Goal: Find specific page/section: Find specific page/section

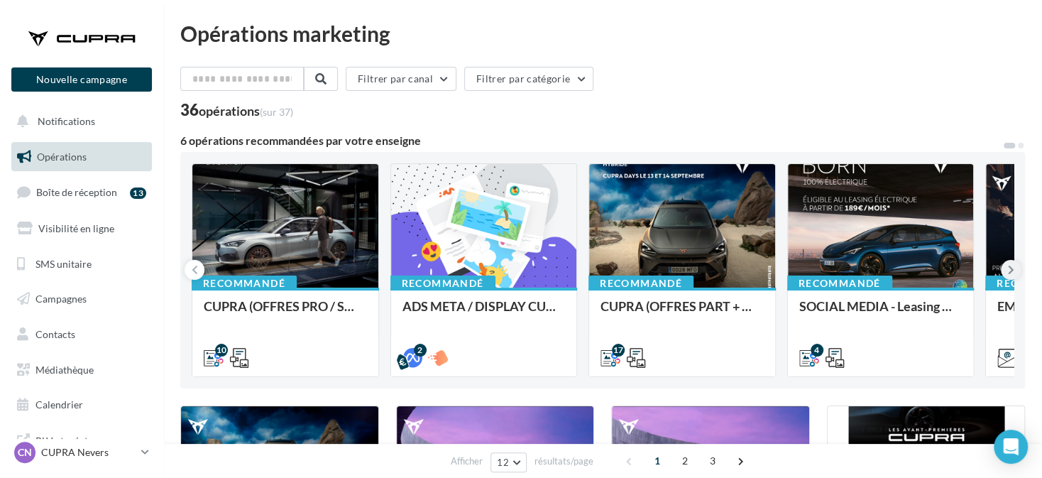
click at [1005, 270] on button at bounding box center [1011, 270] width 20 height 20
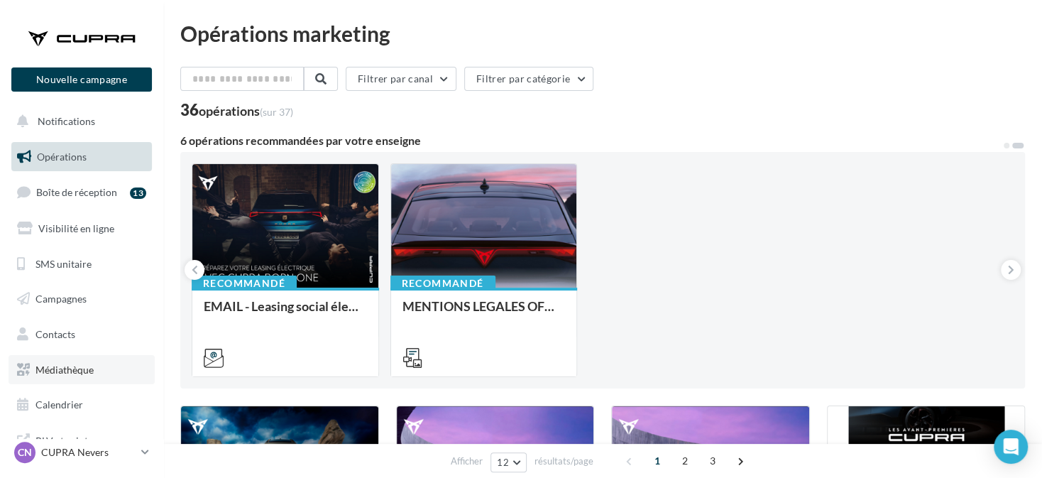
click at [72, 374] on span "Médiathèque" at bounding box center [64, 369] width 58 height 12
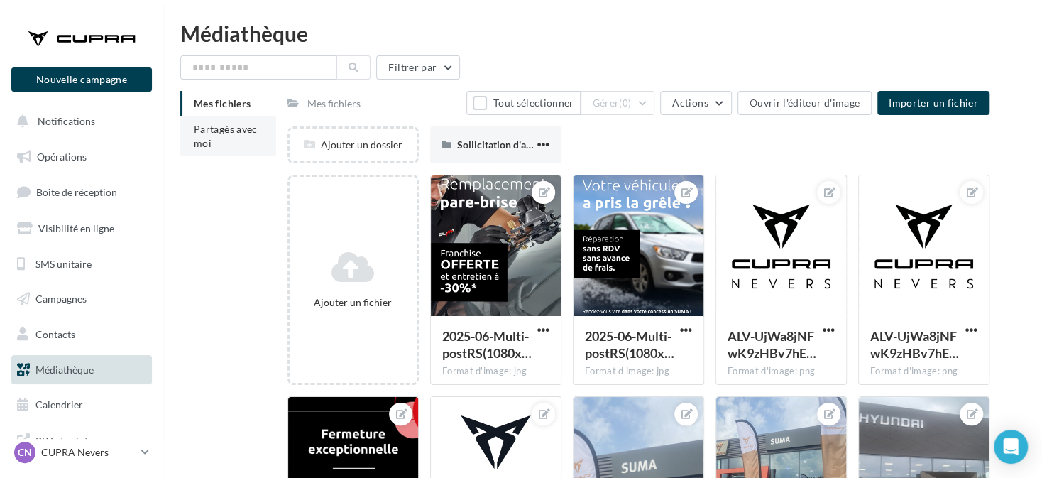
click at [231, 131] on span "Partagés avec moi" at bounding box center [226, 136] width 64 height 26
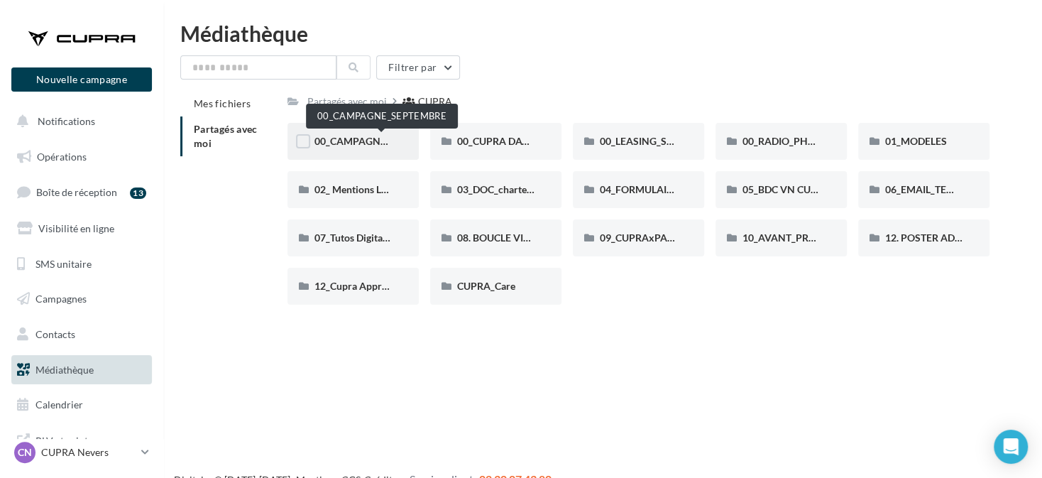
click at [375, 141] on span "00_CAMPAGNE_SEPTEMBRE" at bounding box center [380, 141] width 133 height 12
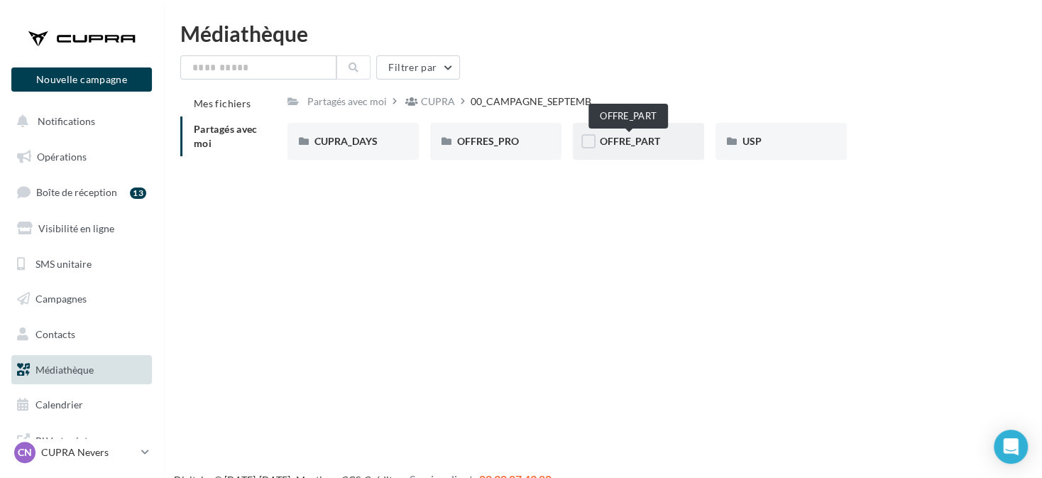
click at [644, 143] on span "OFFRE_PART" at bounding box center [630, 141] width 60 height 12
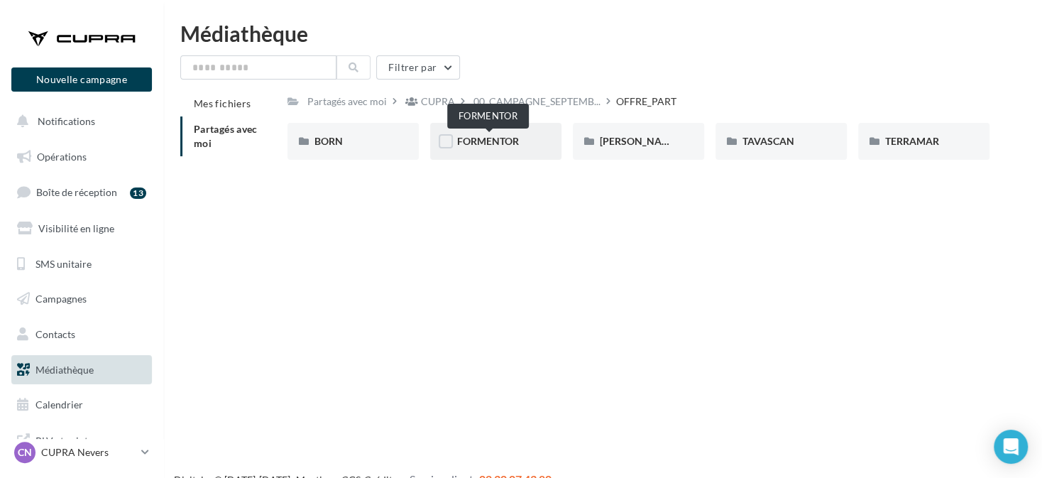
click at [513, 146] on span "FORMENTOR" at bounding box center [488, 141] width 62 height 12
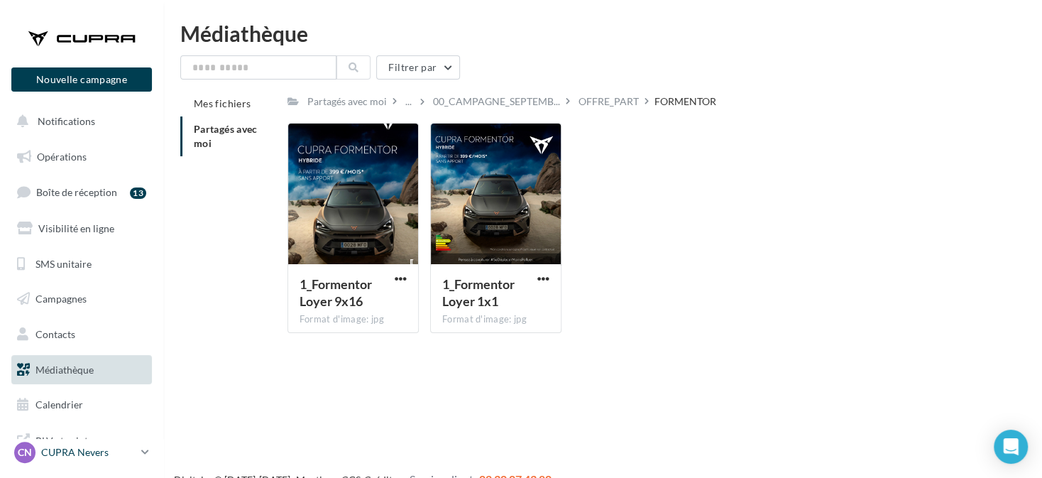
click at [121, 451] on p "CUPRA Nevers" at bounding box center [88, 452] width 94 height 14
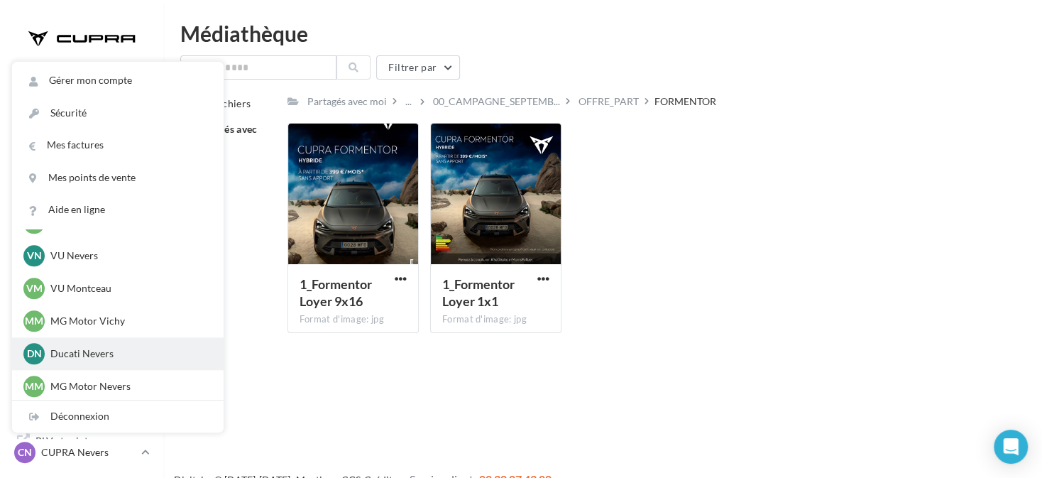
scroll to position [1077, 0]
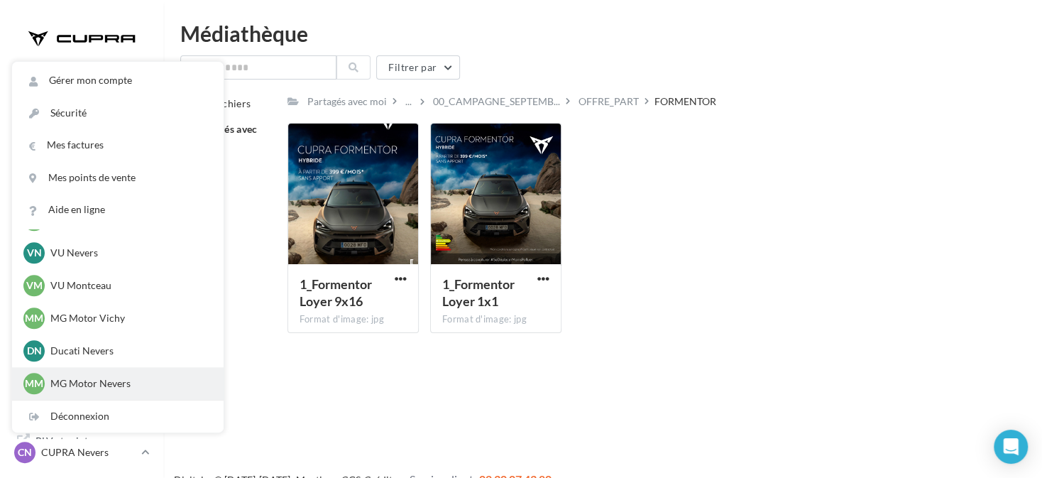
click at [155, 385] on p "MG Motor Nevers" at bounding box center [128, 383] width 156 height 14
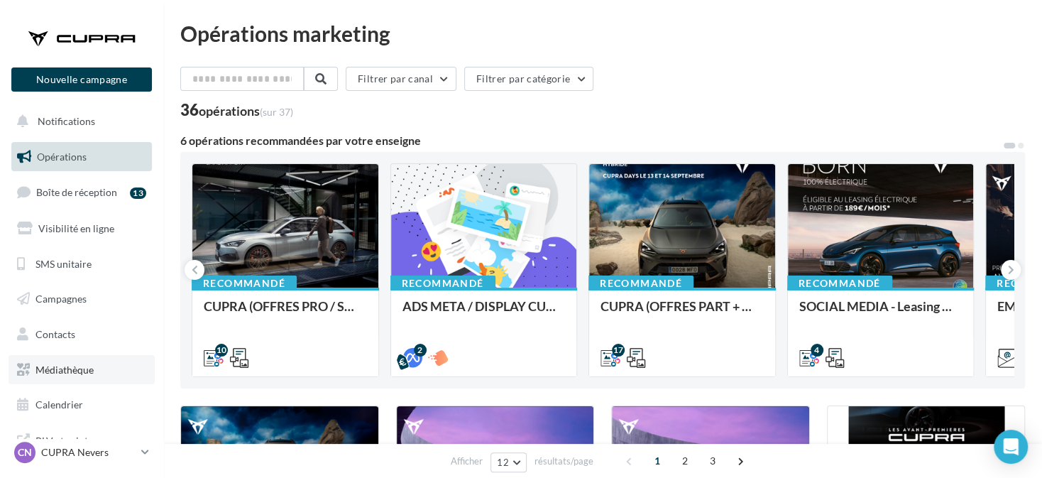
click at [75, 372] on span "Médiathèque" at bounding box center [64, 369] width 58 height 12
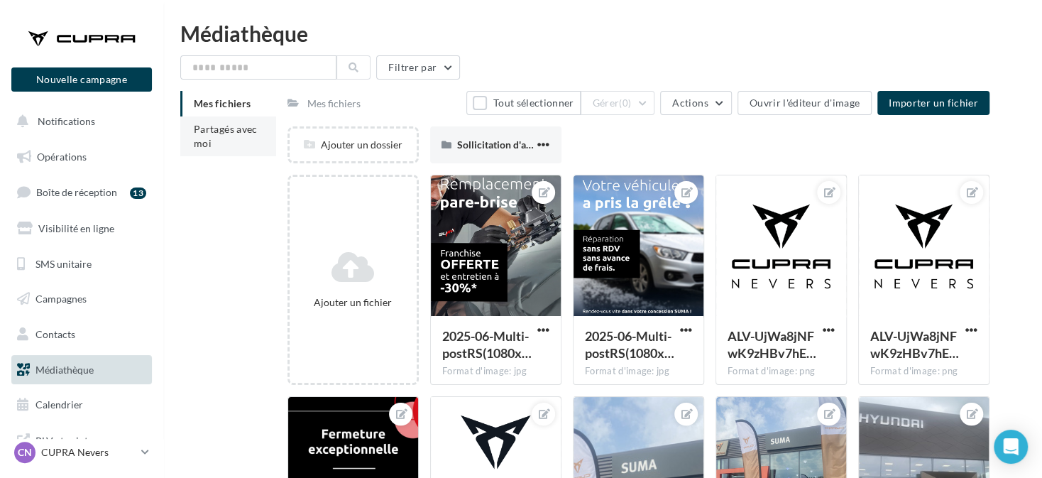
click at [259, 138] on li "Partagés avec moi" at bounding box center [228, 136] width 96 height 40
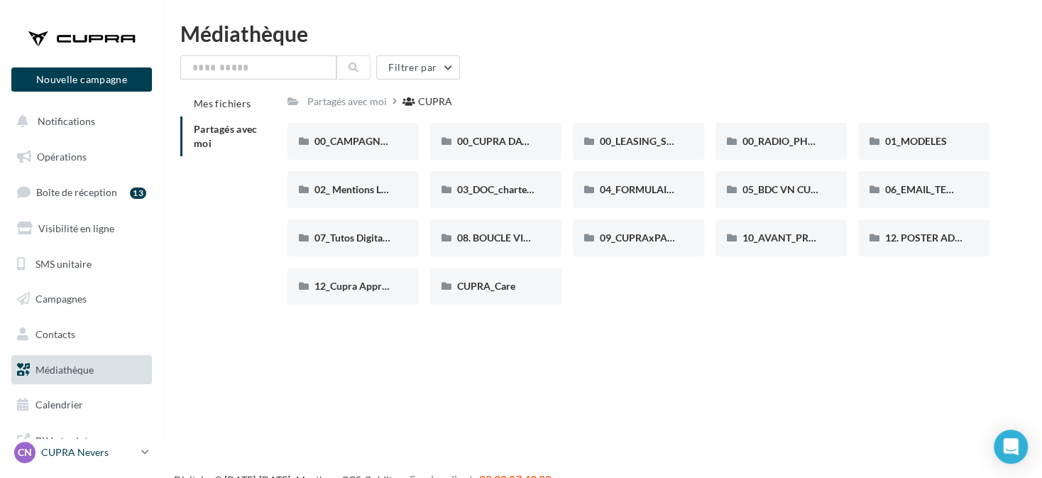
click at [80, 456] on p "CUPRA Nevers" at bounding box center [88, 452] width 94 height 14
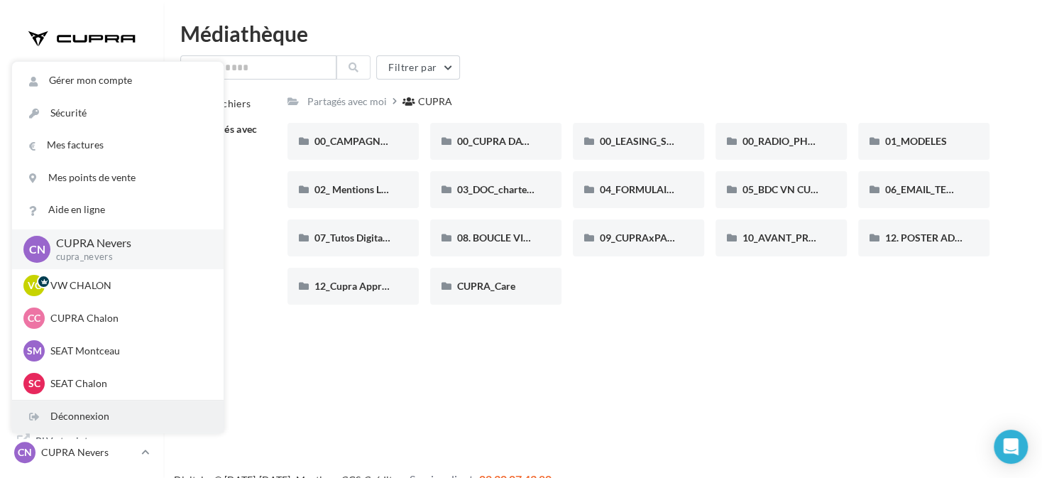
click at [65, 410] on div "Déconnexion" at bounding box center [118, 416] width 212 height 32
